Goal: Task Accomplishment & Management: Manage account settings

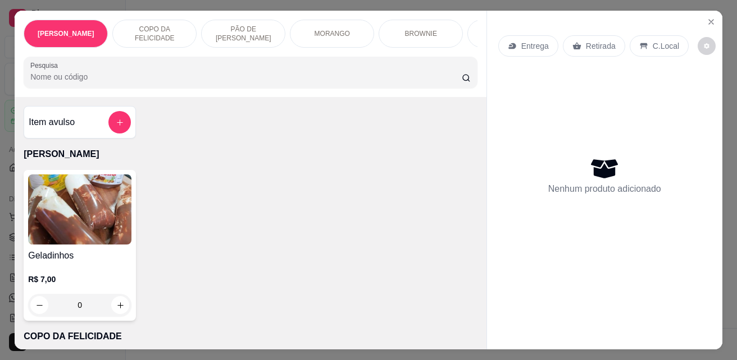
select select "ALL"
select select "0"
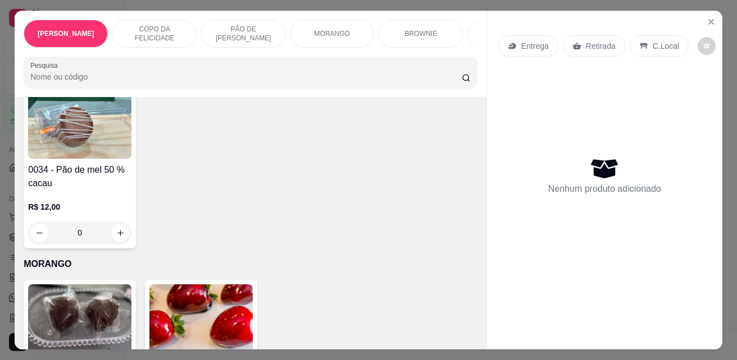
scroll to position [1179, 0]
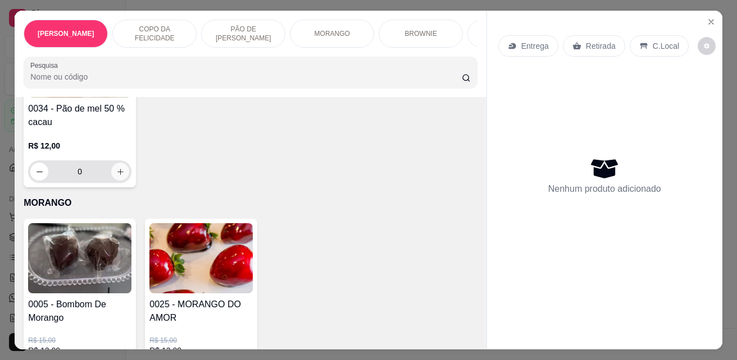
click at [106, 179] on input "0" at bounding box center [79, 172] width 63 height 22
click at [118, 176] on icon "increase-product-quantity" at bounding box center [120, 172] width 8 height 8
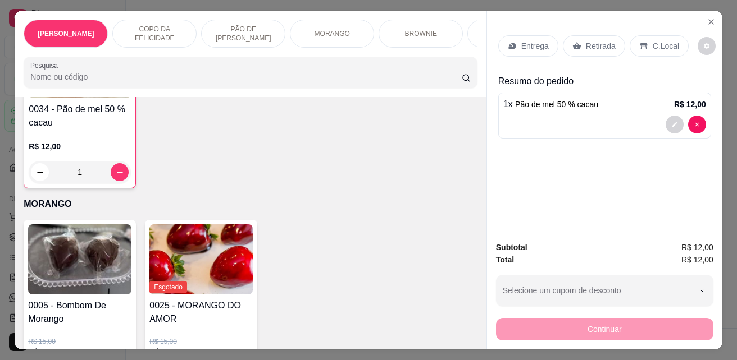
type input "1"
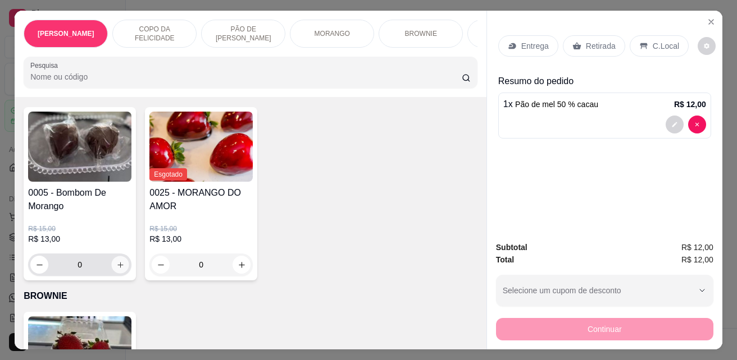
click at [116, 264] on button "increase-product-quantity" at bounding box center [120, 265] width 17 height 17
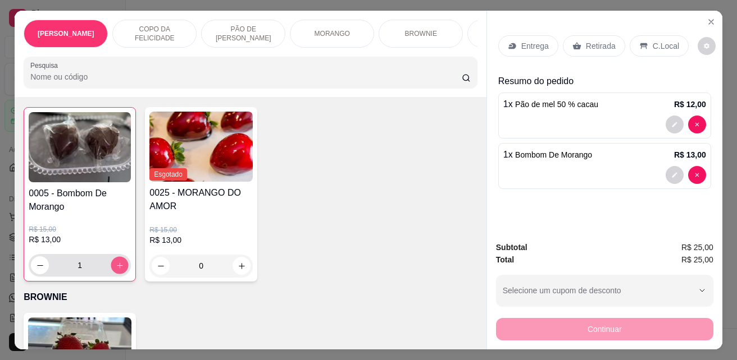
click at [115, 264] on button "increase-product-quantity" at bounding box center [119, 265] width 17 height 17
click at [115, 264] on button "increase-product-quantity" at bounding box center [120, 266] width 18 height 18
type input "3"
click at [579, 48] on div "Retirada" at bounding box center [594, 45] width 62 height 21
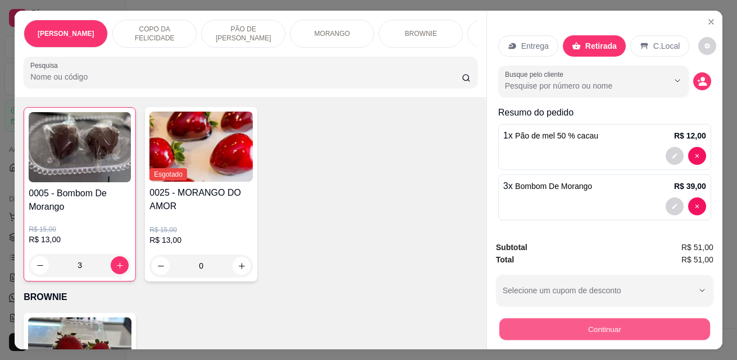
click at [602, 319] on button "Continuar" at bounding box center [604, 329] width 211 height 22
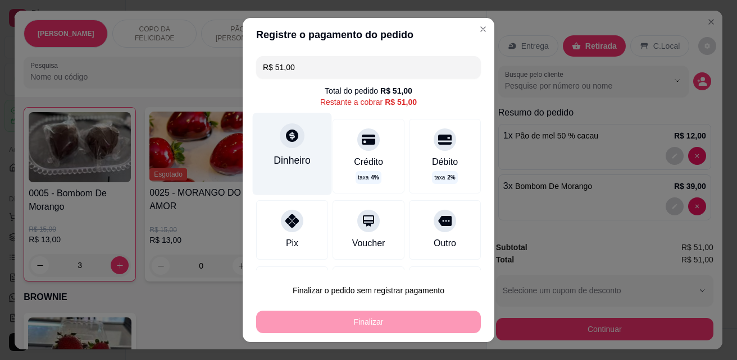
click at [290, 158] on div "Dinheiro" at bounding box center [291, 160] width 37 height 15
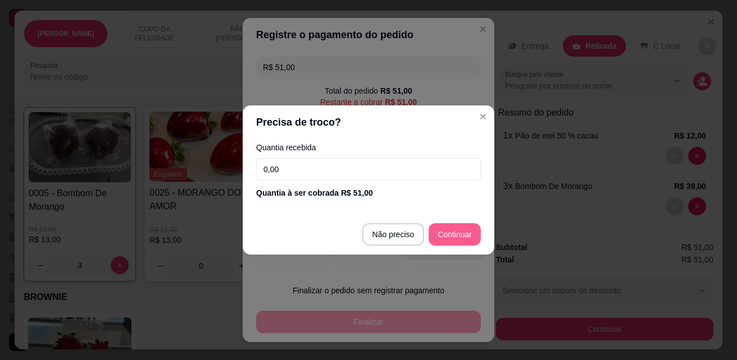
type input "R$ 0,00"
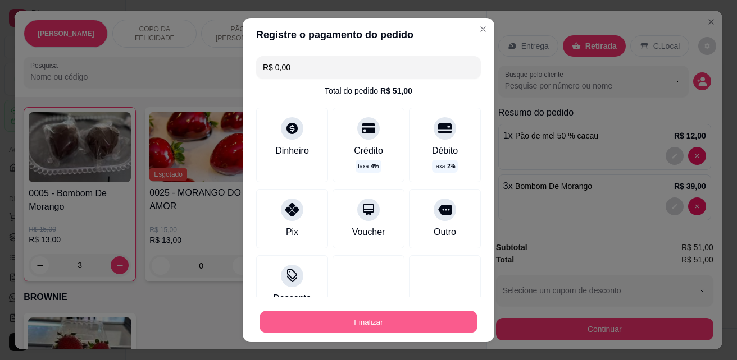
click at [404, 318] on button "Finalizar" at bounding box center [368, 323] width 218 height 22
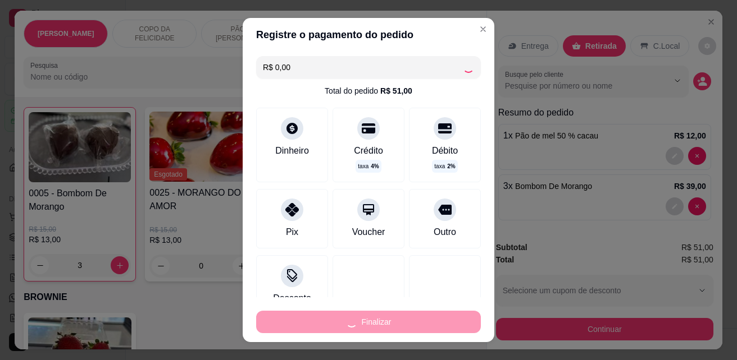
type input "0"
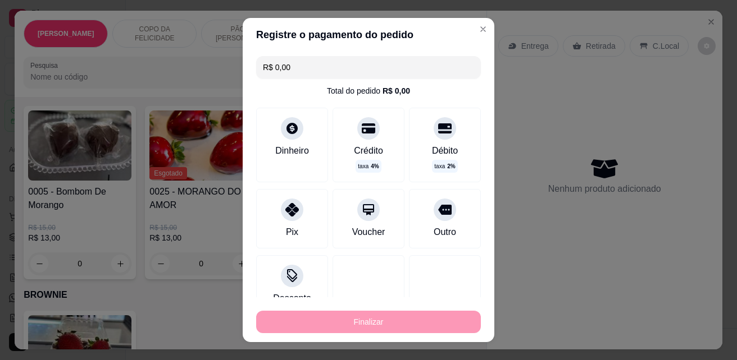
type input "-R$ 51,00"
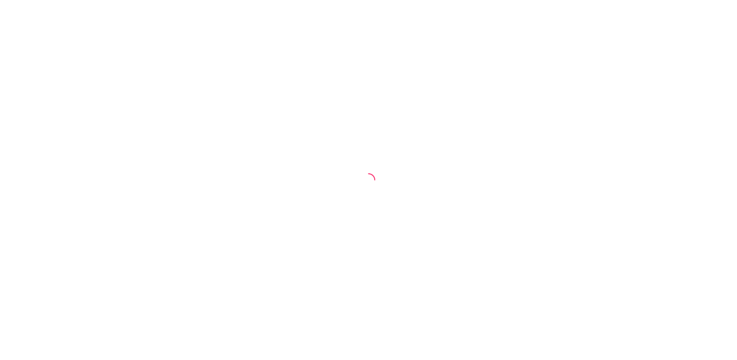
select select "ALL"
select select "0"
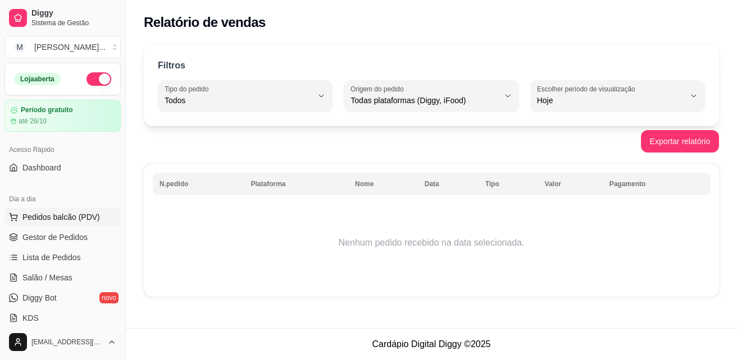
click at [67, 222] on button "Pedidos balcão (PDV)" at bounding box center [62, 217] width 116 height 18
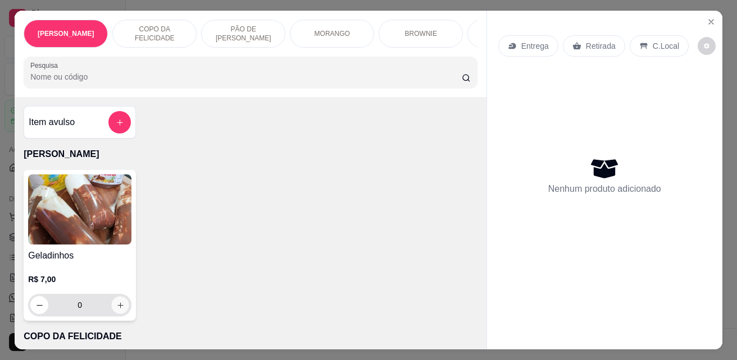
click at [117, 306] on icon "increase-product-quantity" at bounding box center [120, 306] width 8 height 8
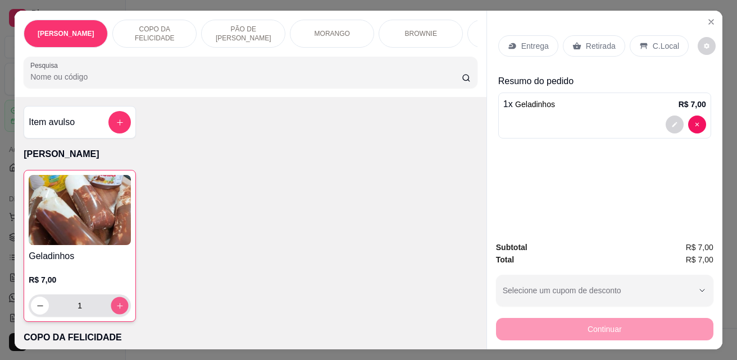
click at [117, 307] on icon "increase-product-quantity" at bounding box center [120, 306] width 8 height 8
click at [36, 309] on icon "decrease-product-quantity" at bounding box center [40, 306] width 8 height 8
type input "0"
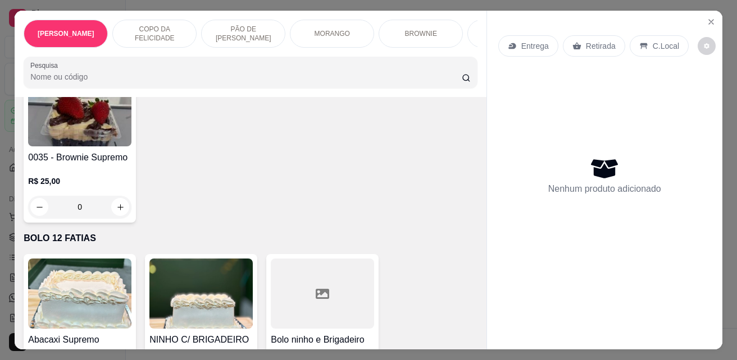
scroll to position [1572, 0]
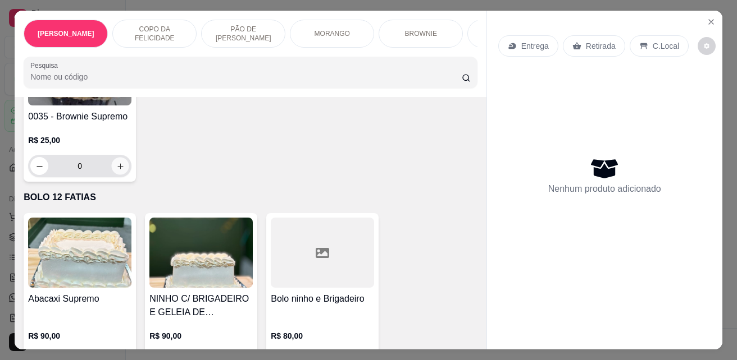
click at [120, 170] on icon "increase-product-quantity" at bounding box center [120, 166] width 8 height 8
type input "1"
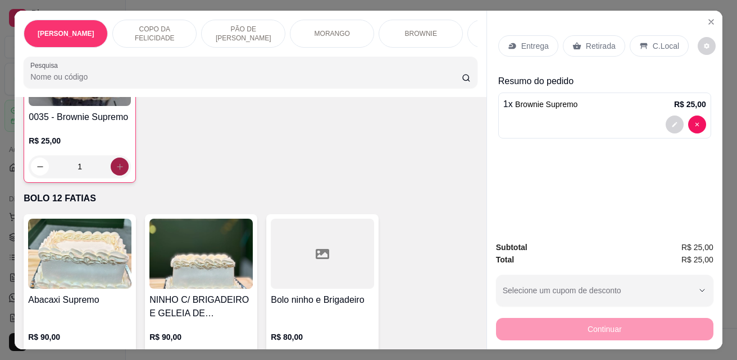
scroll to position [1573, 0]
click at [580, 39] on div "Retirada" at bounding box center [594, 45] width 62 height 21
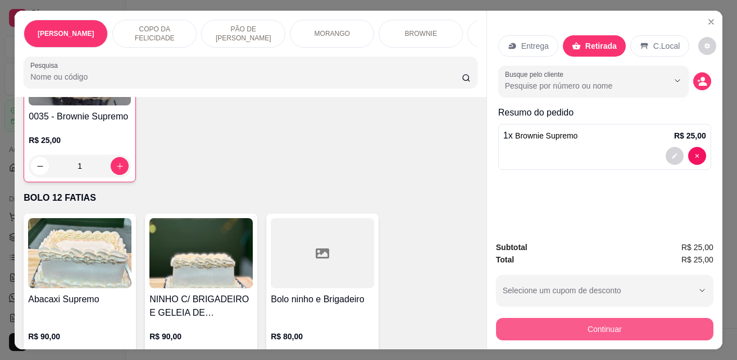
click at [570, 331] on button "Continuar" at bounding box center [604, 329] width 217 height 22
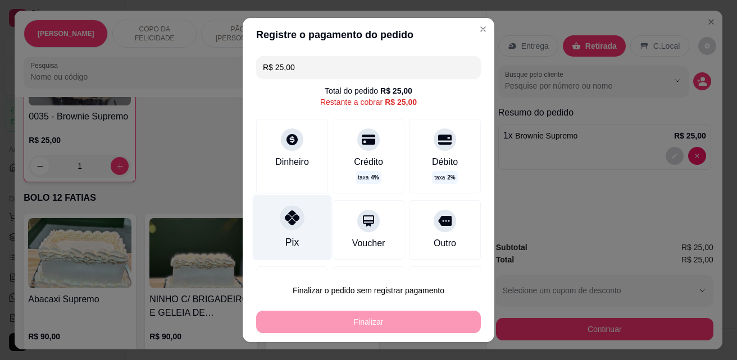
click at [288, 222] on icon at bounding box center [292, 218] width 15 height 15
type input "R$ 0,00"
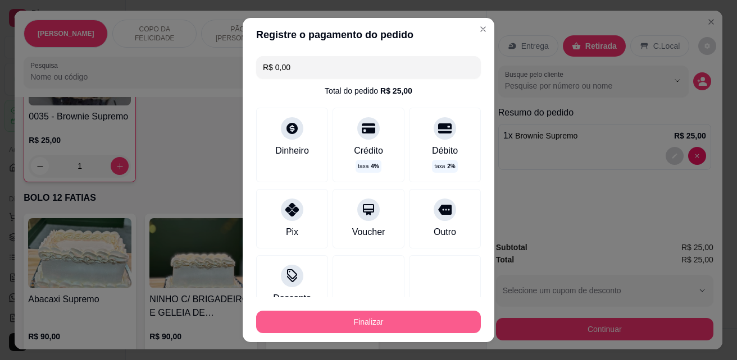
click at [427, 322] on button "Finalizar" at bounding box center [368, 322] width 225 height 22
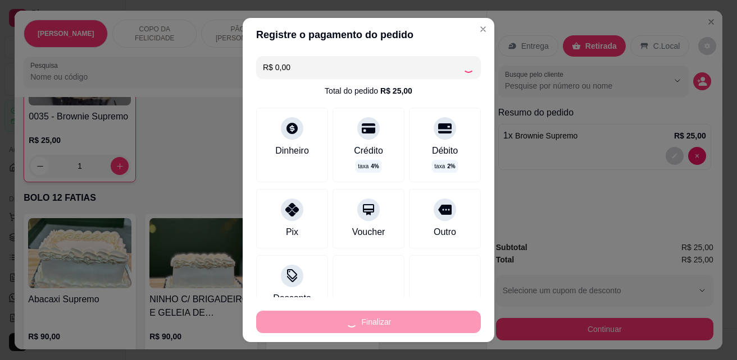
type input "0"
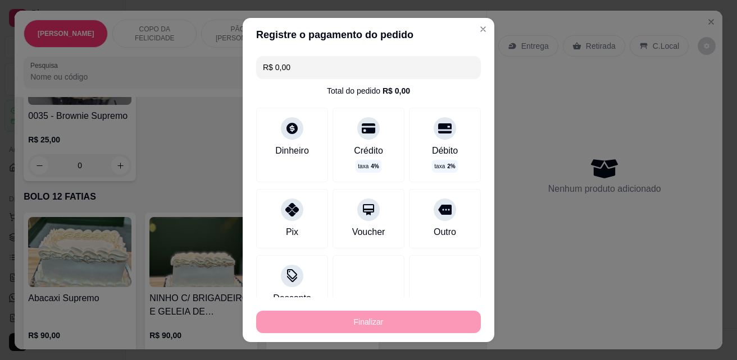
type input "-R$ 25,00"
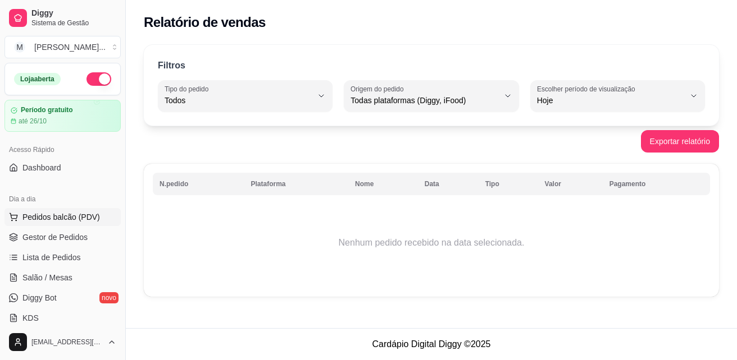
click at [77, 220] on span "Pedidos balcão (PDV)" at bounding box center [60, 217] width 77 height 11
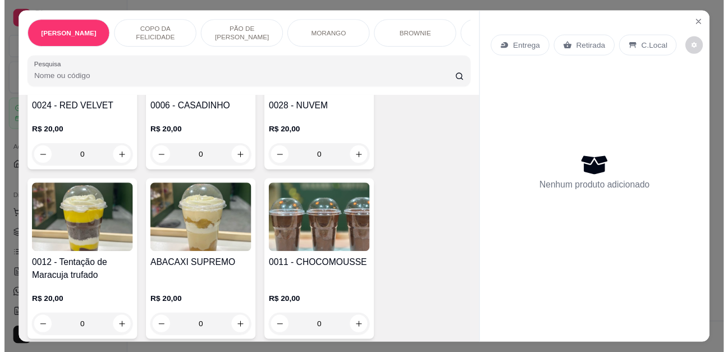
scroll to position [337, 0]
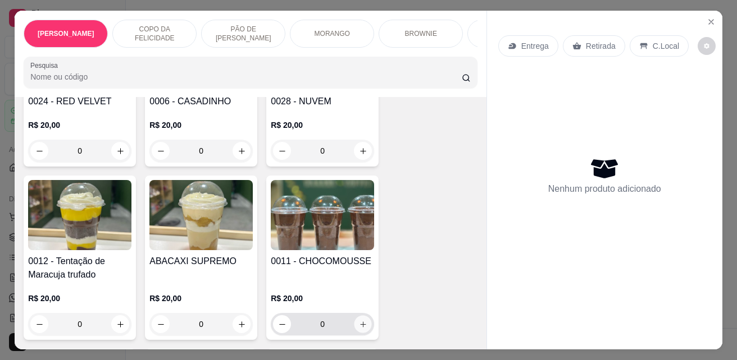
click at [360, 326] on icon "increase-product-quantity" at bounding box center [363, 325] width 6 height 6
type input "1"
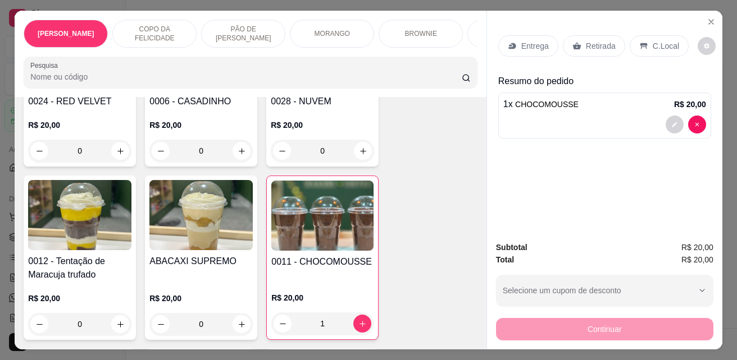
click at [591, 45] on p "Retirada" at bounding box center [601, 45] width 30 height 11
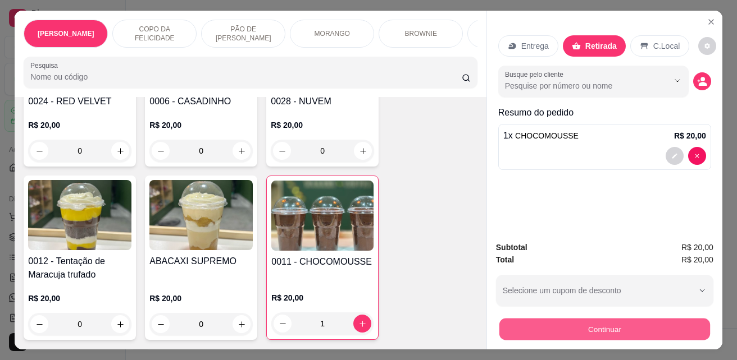
click at [594, 322] on button "Continuar" at bounding box center [604, 329] width 211 height 22
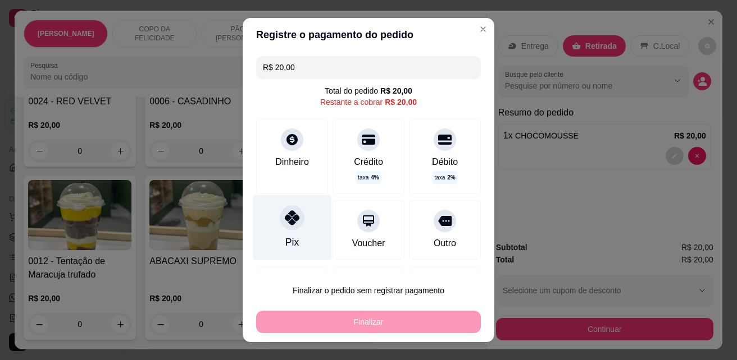
click at [299, 223] on div "Pix" at bounding box center [292, 228] width 79 height 66
type input "R$ 0,00"
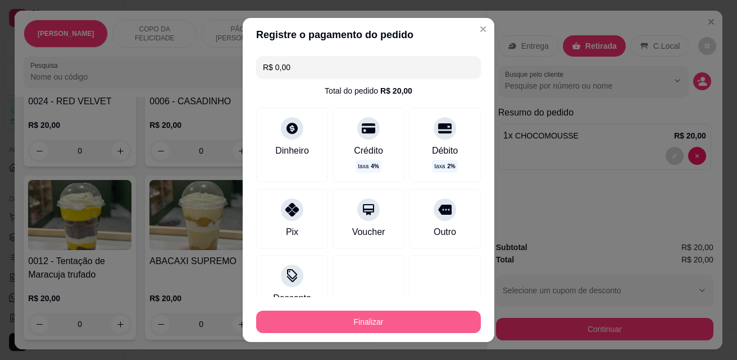
click at [374, 322] on button "Finalizar" at bounding box center [368, 322] width 225 height 22
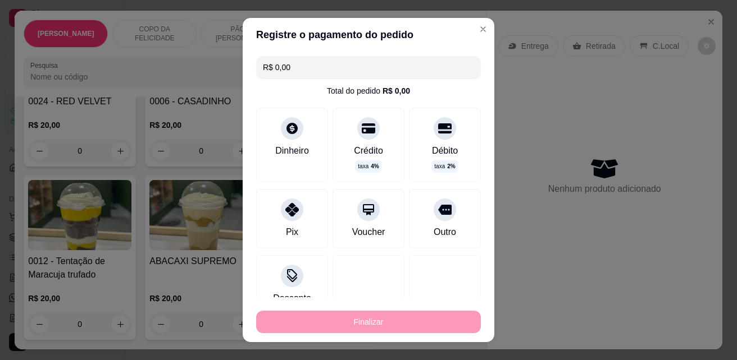
type input "0"
type input "-R$ 20,00"
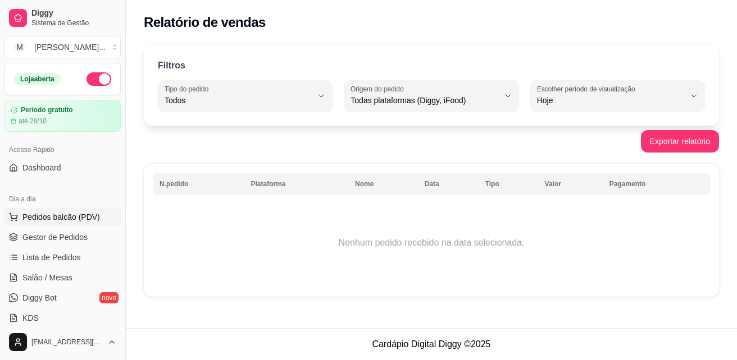
click at [74, 213] on span "Pedidos balcão (PDV)" at bounding box center [60, 217] width 77 height 11
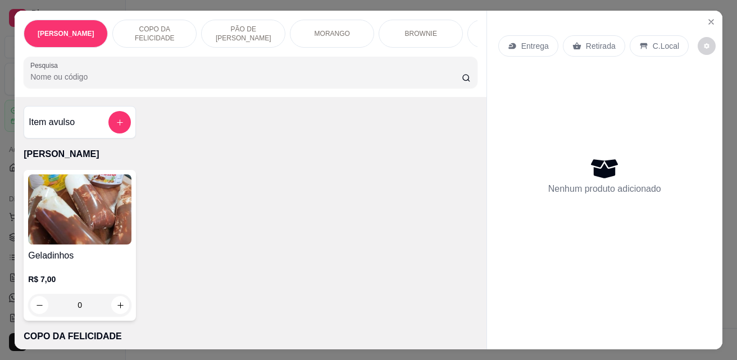
click at [697, 20] on section "Geladinho Gourmet COPO DA FELICIDADE PÃO DE [PERSON_NAME] MORANGO BROWNIE BOLO …" at bounding box center [368, 180] width 707 height 339
click at [706, 17] on icon "Close" at bounding box center [710, 21] width 9 height 9
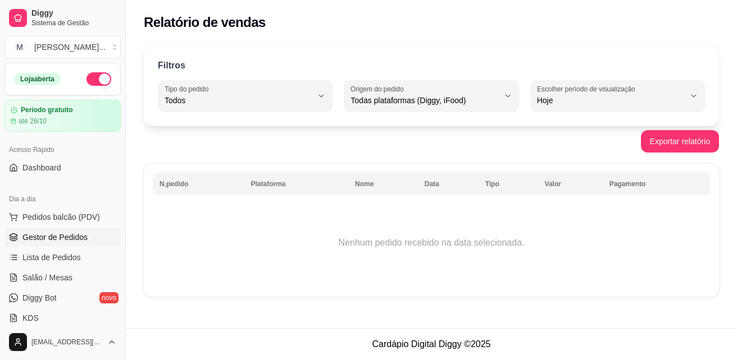
click at [85, 240] on span "Gestor de Pedidos" at bounding box center [54, 237] width 65 height 11
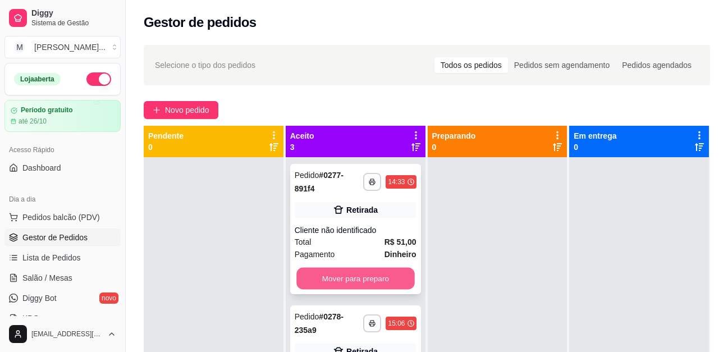
click at [355, 275] on button "Mover para preparo" at bounding box center [355, 279] width 118 height 22
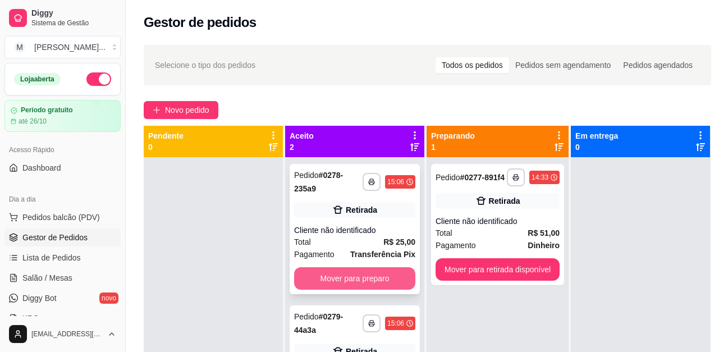
click at [362, 269] on button "Mover para preparo" at bounding box center [354, 278] width 121 height 22
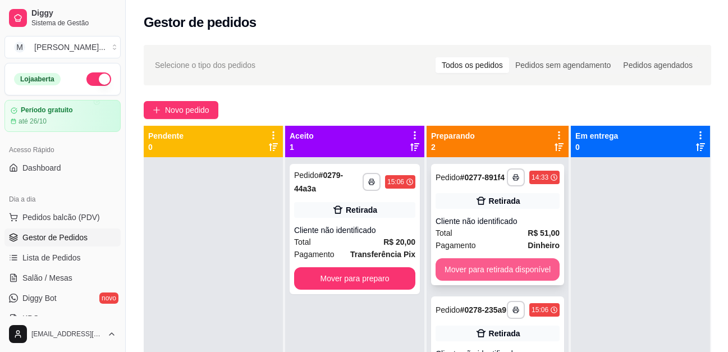
click at [497, 270] on button "Mover para retirada disponível" at bounding box center [498, 269] width 124 height 22
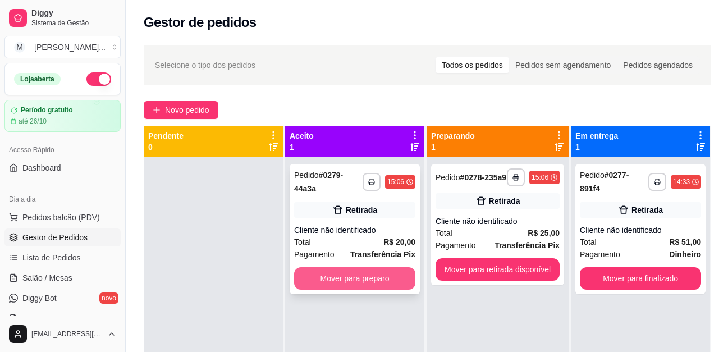
click at [387, 276] on button "Mover para preparo" at bounding box center [354, 278] width 121 height 22
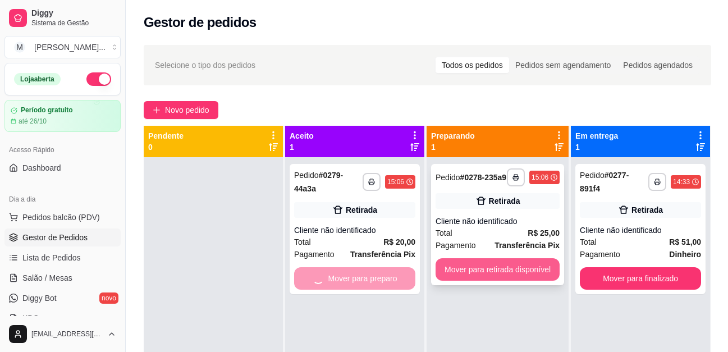
click at [520, 277] on button "Mover para retirada disponível" at bounding box center [498, 269] width 124 height 22
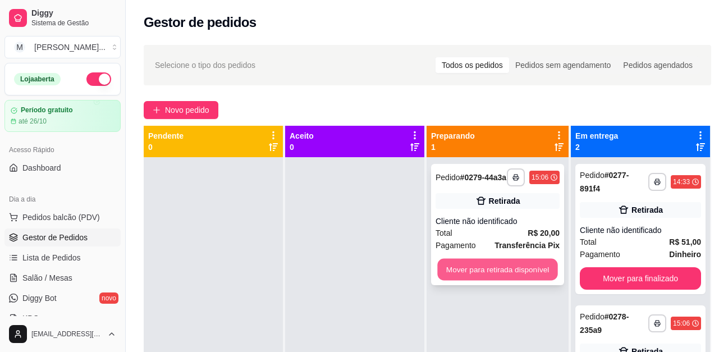
click at [509, 275] on button "Mover para retirada disponível" at bounding box center [497, 270] width 120 height 22
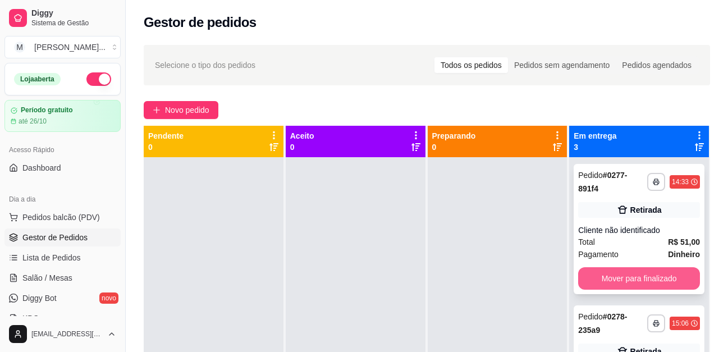
click at [643, 275] on button "Mover para finalizado" at bounding box center [639, 278] width 122 height 22
click at [623, 278] on button "Mover para finalizado" at bounding box center [639, 278] width 122 height 22
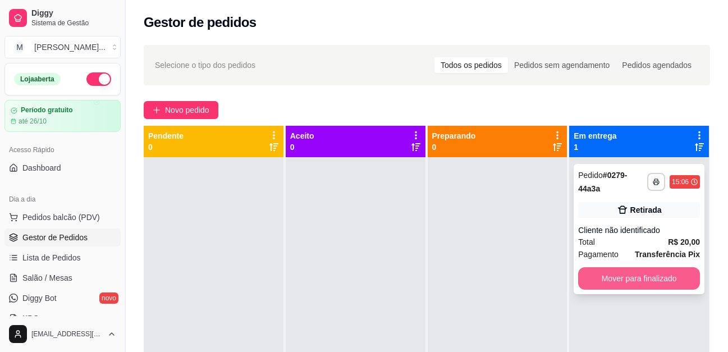
click at [623, 278] on button "Mover para finalizado" at bounding box center [639, 278] width 122 height 22
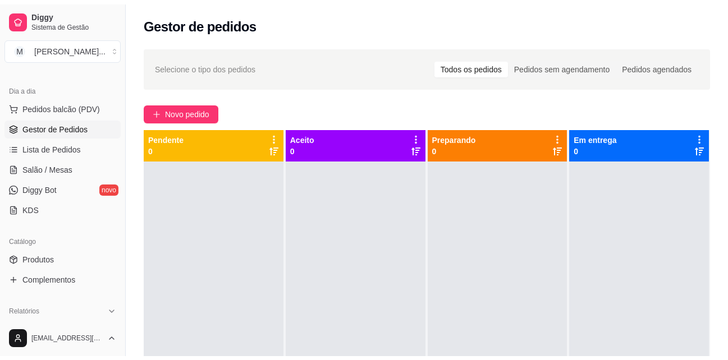
scroll to position [225, 0]
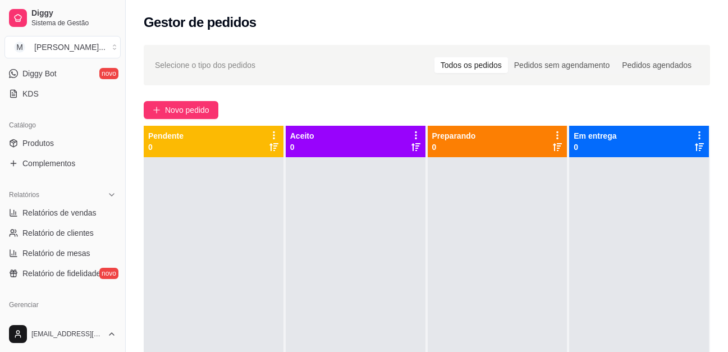
click at [68, 222] on ul "Relatórios de vendas Relatório de clientes Relatório de mesas Relatório de fide…" at bounding box center [62, 243] width 116 height 79
click at [71, 212] on span "Relatórios de vendas" at bounding box center [59, 212] width 74 height 11
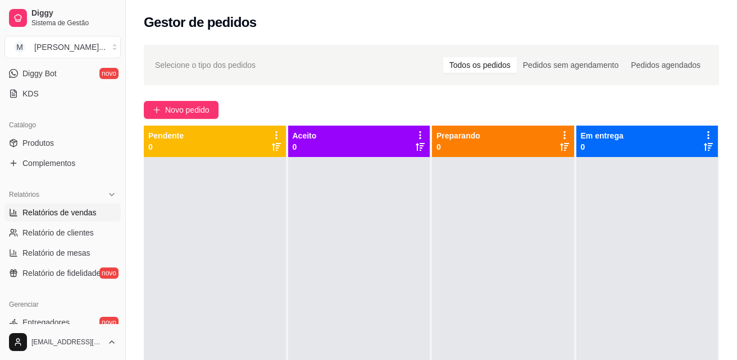
select select "ALL"
select select "0"
